Goal: Task Accomplishment & Management: Manage account settings

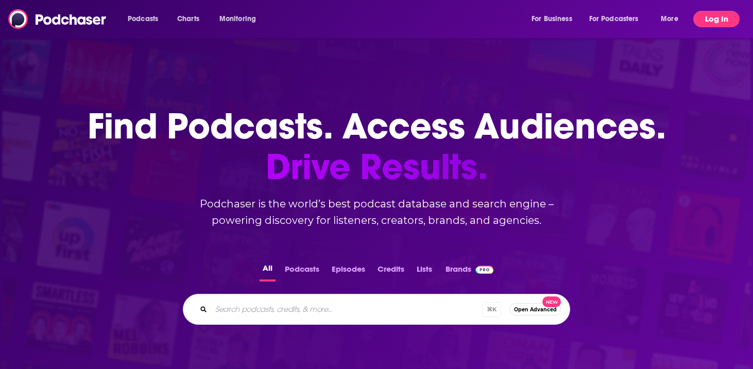
click at [714, 15] on button "Log In" at bounding box center [716, 19] width 46 height 16
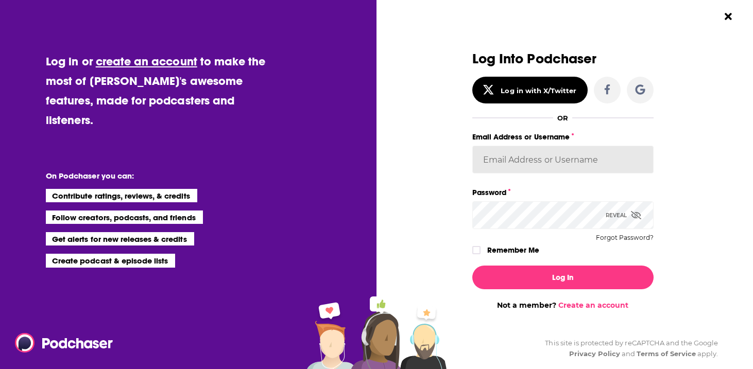
type input "[PERSON_NAME][EMAIL_ADDRESS][DOMAIN_NAME]"
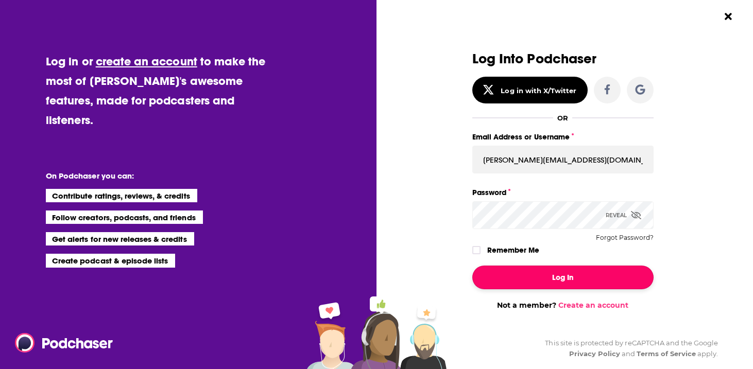
click at [562, 277] on button "Log In" at bounding box center [562, 278] width 181 height 24
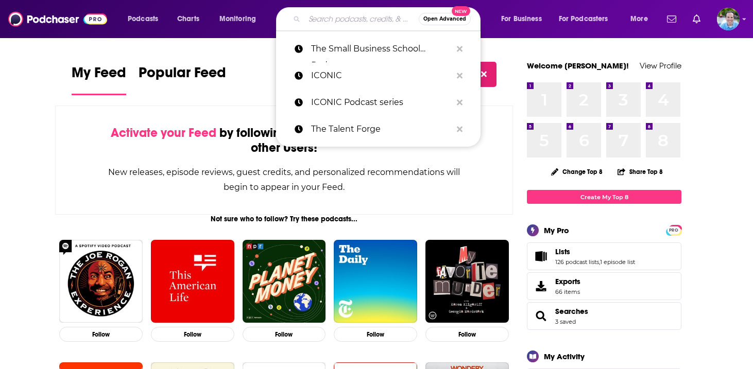
click at [348, 21] on input "Search podcasts, credits, & more..." at bounding box center [361, 19] width 114 height 16
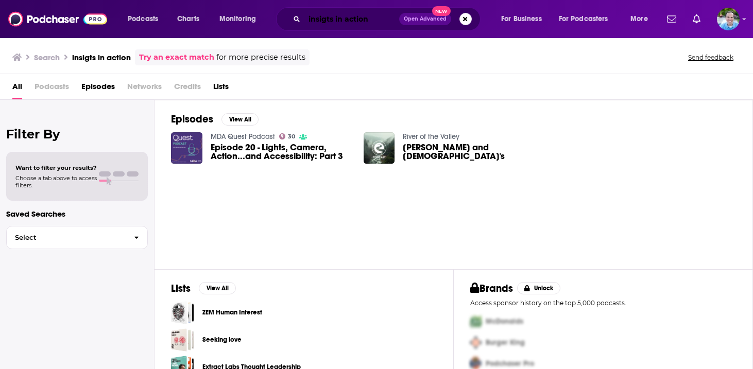
click at [335, 21] on input "insigts in action" at bounding box center [351, 19] width 95 height 16
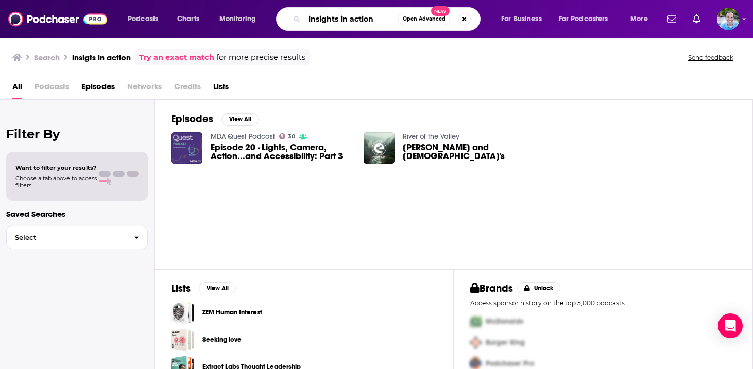
type input "insights in action"
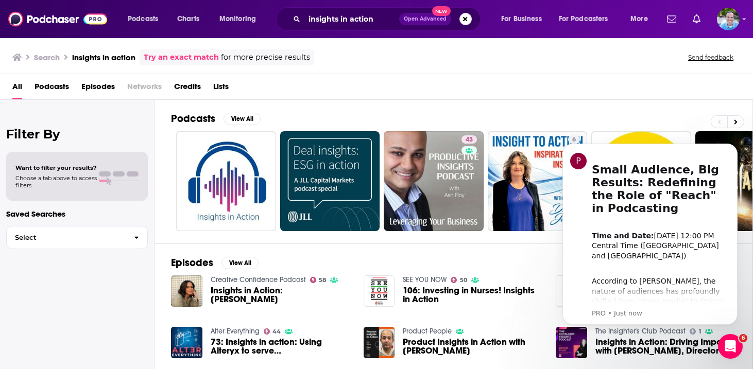
click at [256, 290] on span "Insights in Action: Arianna McClain" at bounding box center [281, 295] width 141 height 18
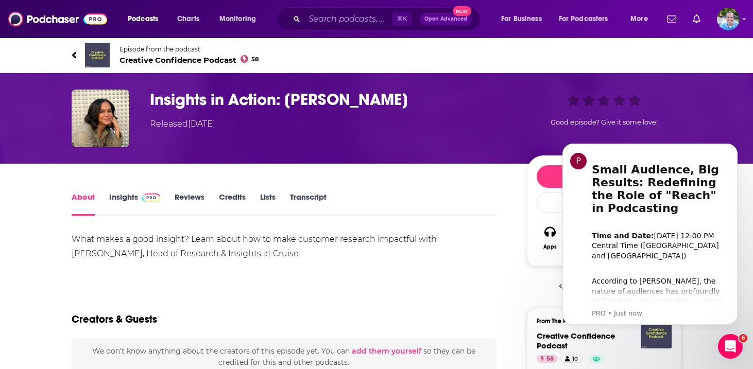
click at [132, 198] on link "Insights" at bounding box center [134, 204] width 51 height 24
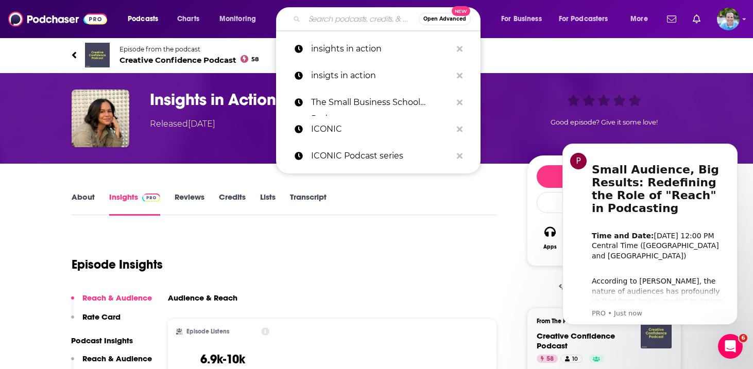
click at [349, 22] on input "Search podcasts, credits, & more..." at bounding box center [361, 19] width 114 height 16
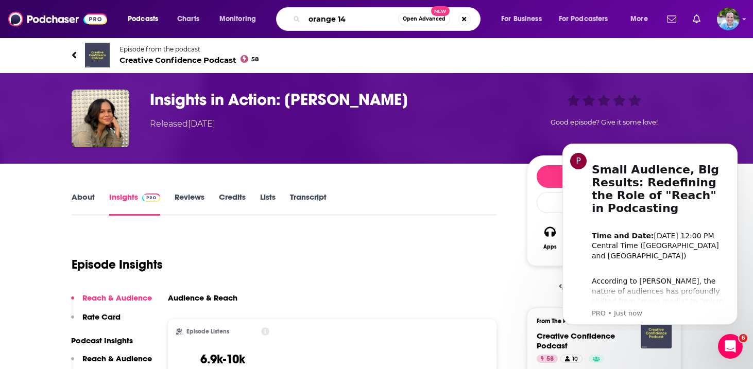
type input "orange 142"
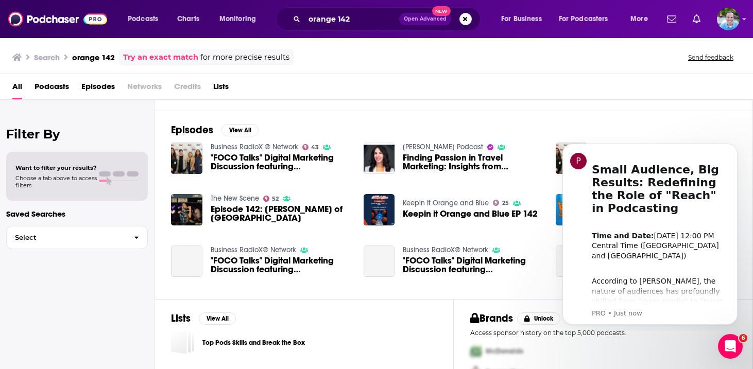
scroll to position [178, 0]
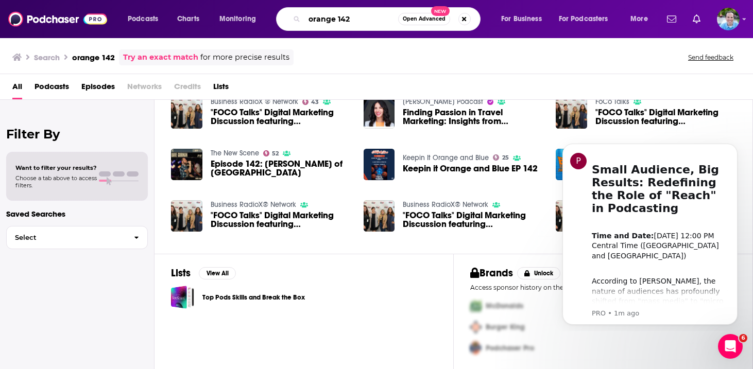
drag, startPoint x: 359, startPoint y: 18, endPoint x: 250, endPoint y: 8, distance: 110.1
click at [250, 8] on div "Podcasts Charts Monitoring orange 142 Open Advanced New For Business For Podcas…" at bounding box center [388, 19] width 537 height 24
paste input "Insights in Action Podcast"
type input "Insights in Action Podcast"
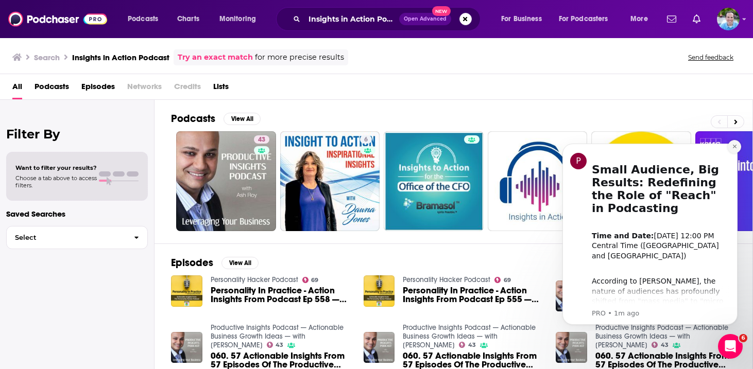
click at [733, 149] on button "Dismiss notification" at bounding box center [734, 146] width 13 height 13
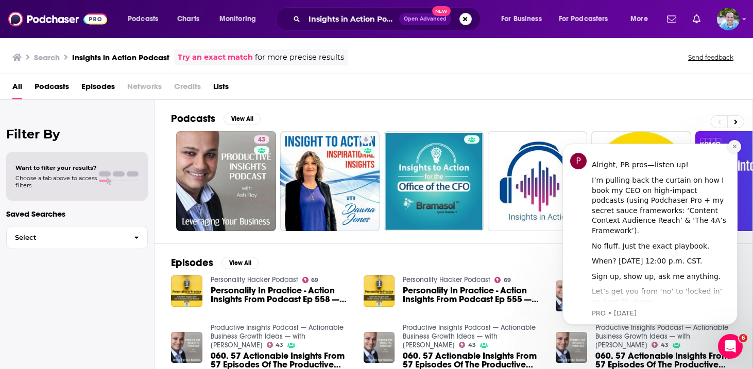
click at [735, 148] on icon "Dismiss notification" at bounding box center [735, 147] width 6 height 6
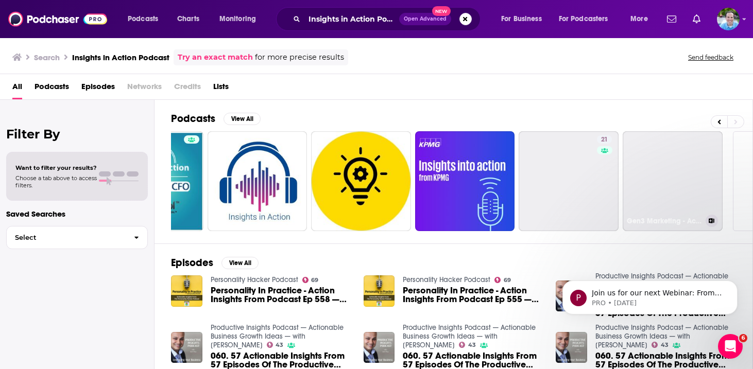
scroll to position [0, 364]
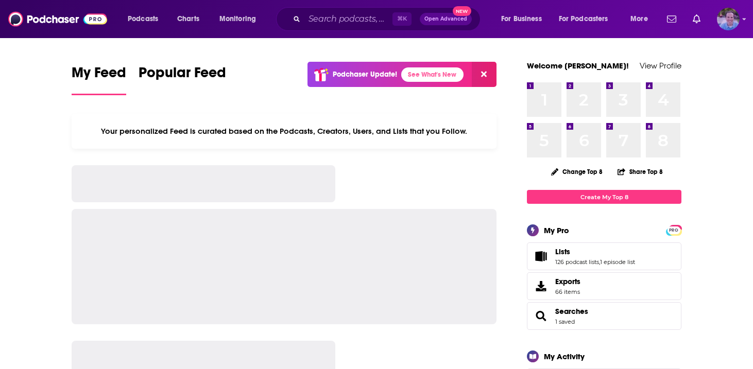
click at [727, 18] on img "Logged in as johnnemo" at bounding box center [728, 19] width 23 height 23
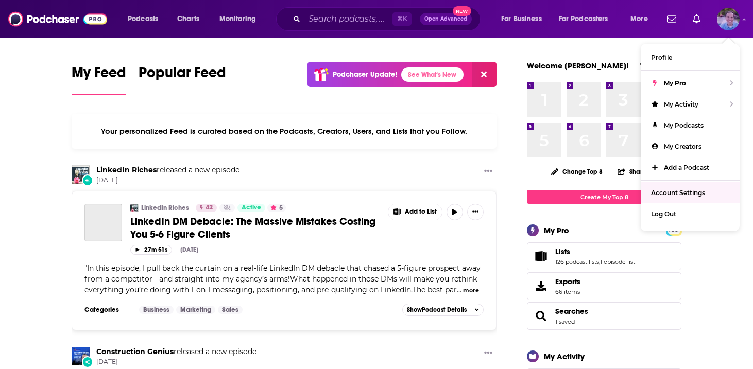
click at [677, 192] on span "Account Settings" at bounding box center [678, 193] width 54 height 8
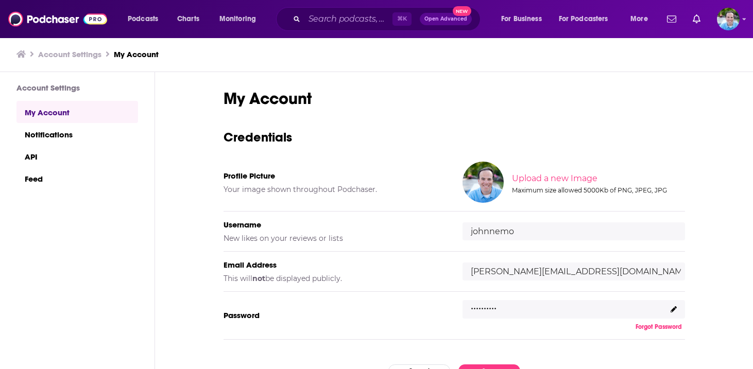
drag, startPoint x: 532, startPoint y: 235, endPoint x: 425, endPoint y: 226, distance: 107.0
click at [425, 226] on div "Username New likes on your reviews or lists [PERSON_NAME]" at bounding box center [453, 232] width 461 height 40
